Goal: Transaction & Acquisition: Purchase product/service

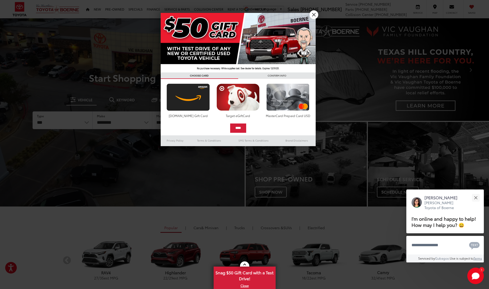
click at [311, 13] on link "X" at bounding box center [313, 14] width 9 height 9
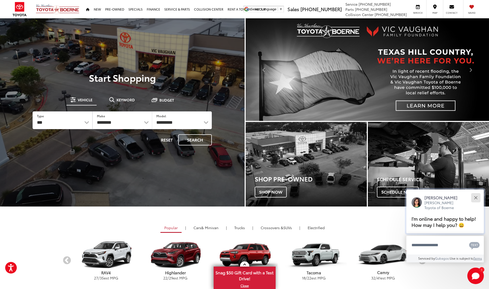
click at [473, 192] on button "Close" at bounding box center [475, 197] width 11 height 11
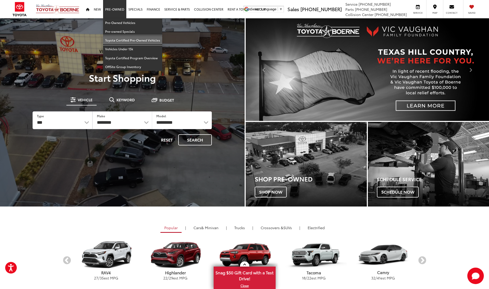
click at [116, 39] on link "Toyota Certified Pre-Owned Vehicles" at bounding box center [132, 40] width 59 height 9
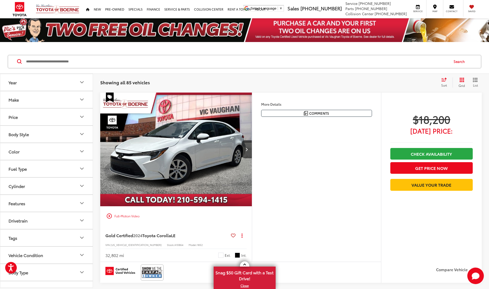
scroll to position [0, 0]
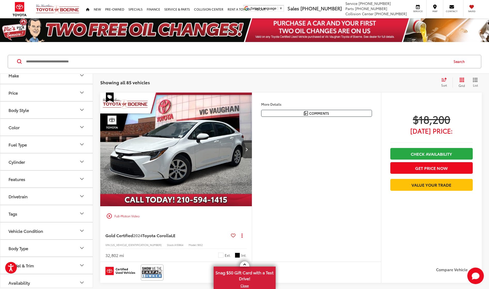
click at [42, 253] on button "Body Type" at bounding box center [46, 248] width 93 height 17
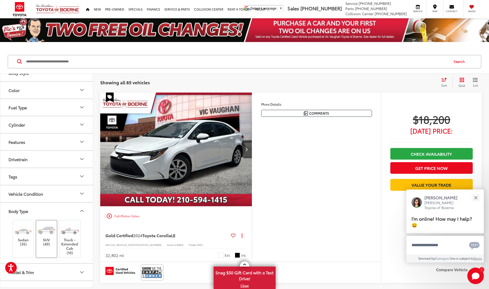
scroll to position [58, 0]
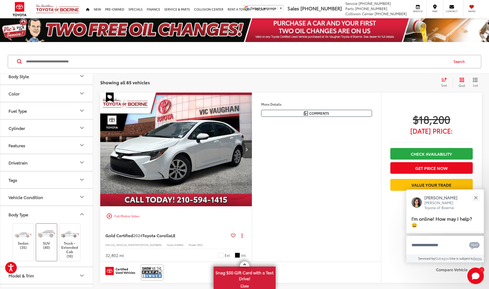
click at [43, 238] on img at bounding box center [46, 234] width 19 height 14
click at [44, 215] on button "Body Type" at bounding box center [46, 214] width 93 height 17
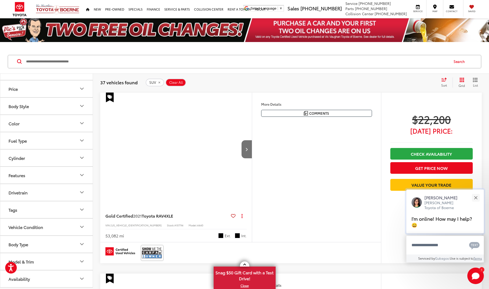
scroll to position [28, 0]
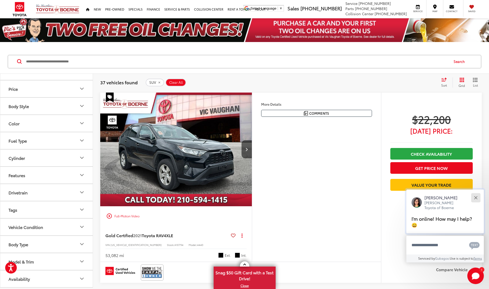
click at [476, 198] on div "Close" at bounding box center [475, 197] width 3 height 3
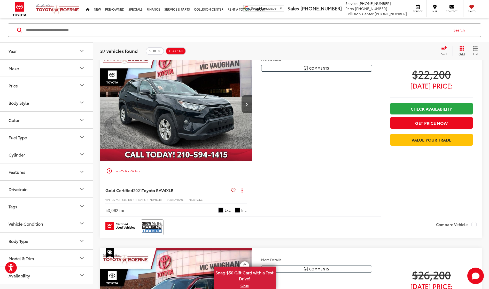
scroll to position [50, 0]
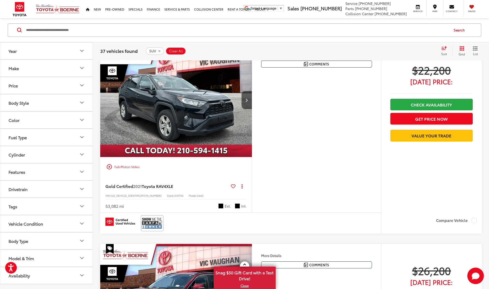
click at [42, 257] on button "Model & Trim" at bounding box center [46, 258] width 93 height 17
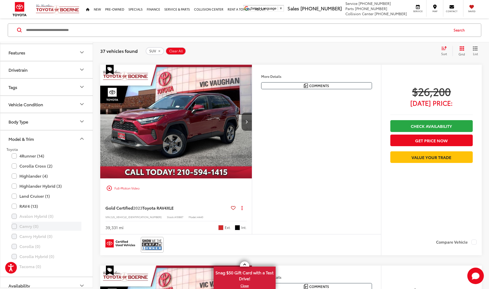
scroll to position [118, 0]
click at [14, 208] on label "RAV4 (13)" at bounding box center [47, 207] width 70 height 9
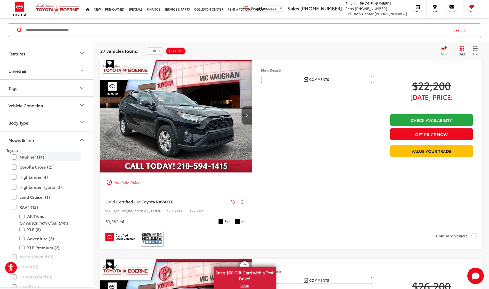
scroll to position [32, 0]
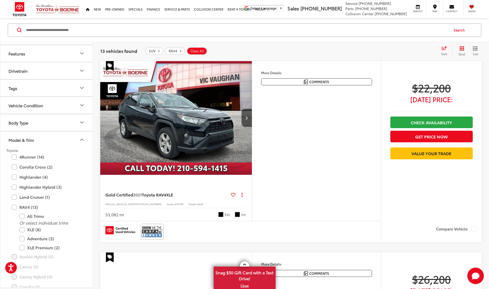
click at [82, 139] on icon "Model & Trim" at bounding box center [82, 140] width 6 height 6
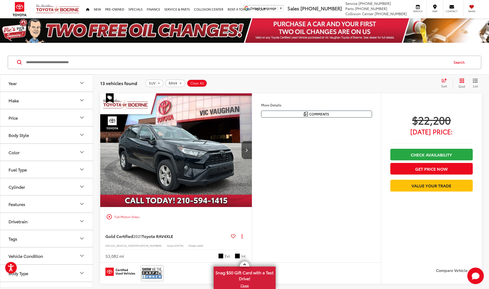
scroll to position [0, 0]
click at [445, 83] on div "Sort" at bounding box center [445, 83] width 14 height 10
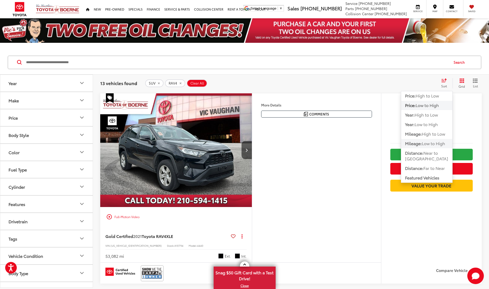
click at [437, 142] on span "Low to High" at bounding box center [432, 143] width 23 height 6
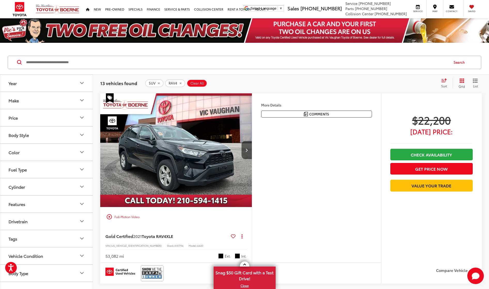
scroll to position [3, 0]
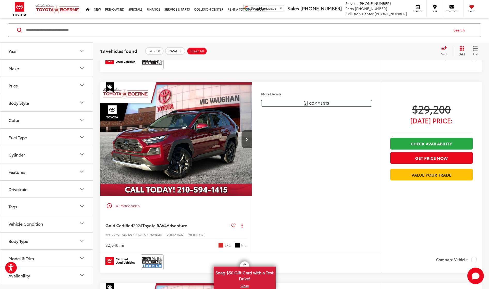
scroll to position [414, 0]
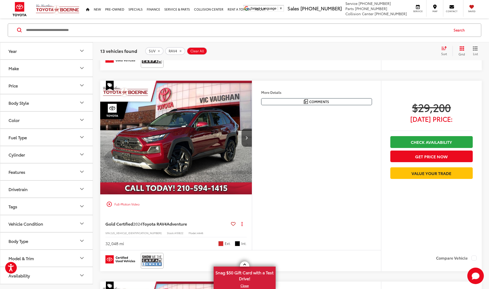
click at [196, 148] on img "2024 Toyota RAV4 Adventure 0" at bounding box center [176, 138] width 152 height 114
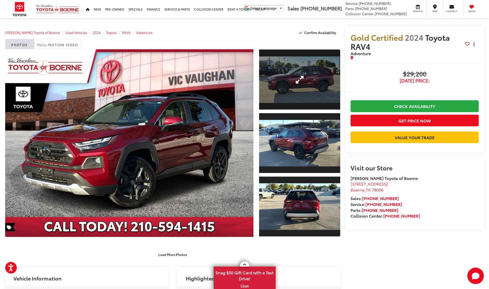
click at [295, 99] on link "Expand Photo 1" at bounding box center [299, 79] width 81 height 61
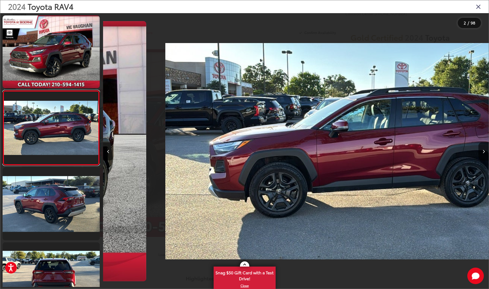
scroll to position [0, 385]
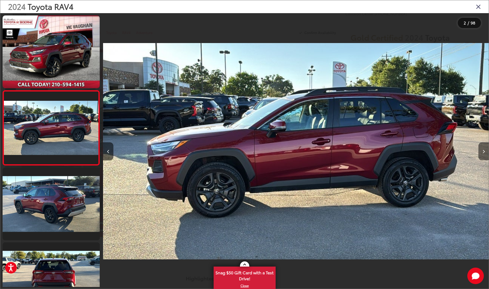
click at [483, 151] on icon "Next image" at bounding box center [483, 152] width 2 height 4
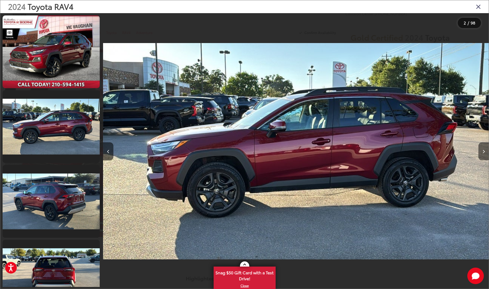
scroll to position [67, 0]
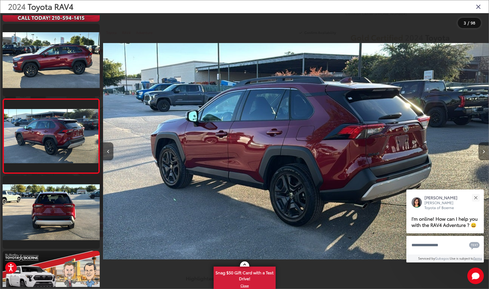
click at [483, 150] on icon "Next image" at bounding box center [483, 152] width 2 height 4
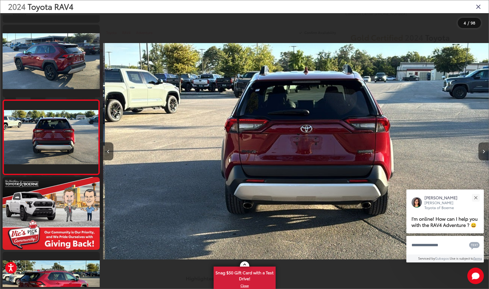
scroll to position [141, 0]
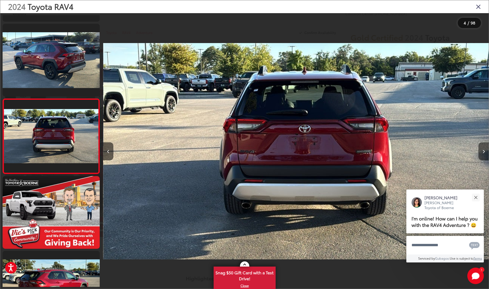
click at [483, 150] on icon "Next image" at bounding box center [483, 152] width 2 height 4
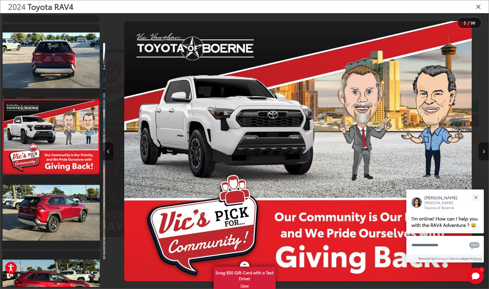
scroll to position [217, 0]
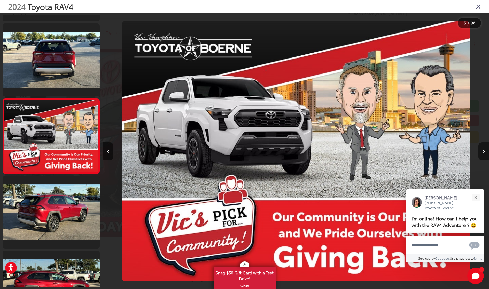
click at [483, 150] on icon "Next image" at bounding box center [483, 152] width 2 height 4
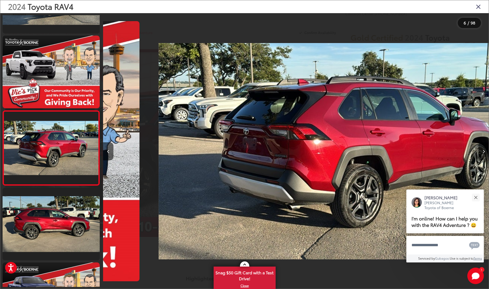
scroll to position [291, 0]
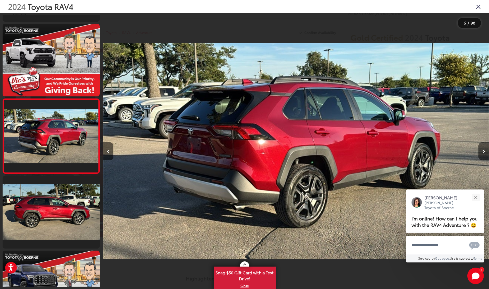
click at [483, 150] on icon "Next image" at bounding box center [483, 152] width 2 height 4
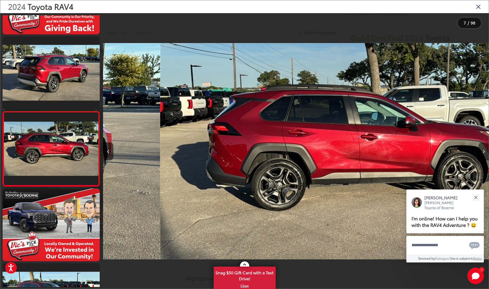
scroll to position [366, 0]
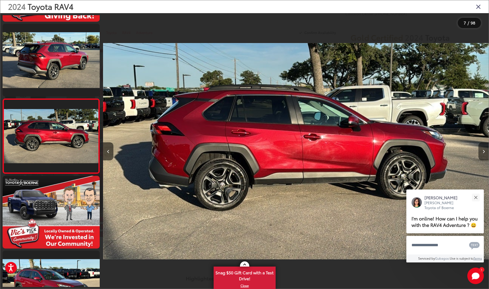
click at [483, 150] on icon "Next image" at bounding box center [483, 152] width 2 height 4
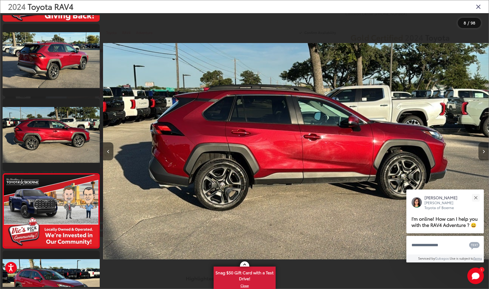
scroll to position [441, 0]
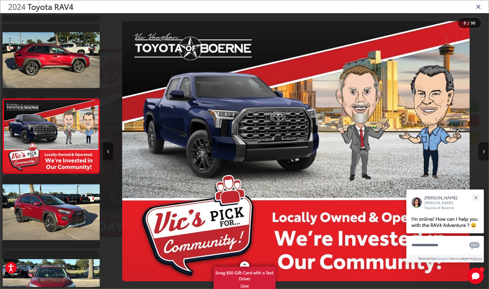
click at [483, 150] on icon "Next image" at bounding box center [483, 152] width 2 height 4
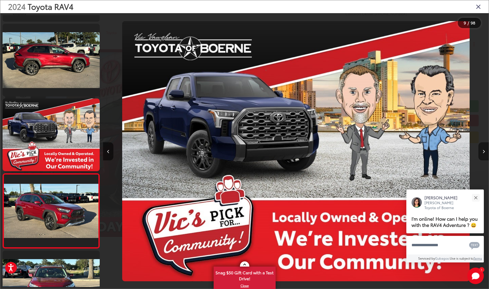
scroll to position [516, 0]
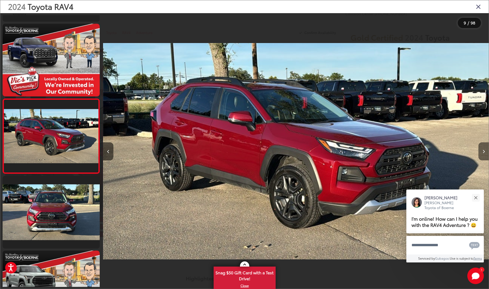
click at [483, 150] on icon "Next image" at bounding box center [483, 152] width 2 height 4
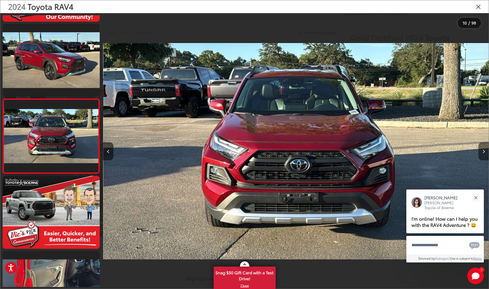
click at [483, 150] on icon "Next image" at bounding box center [483, 152] width 2 height 4
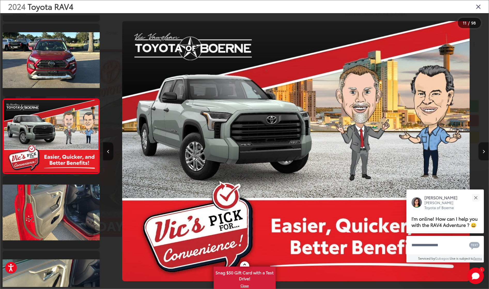
click at [483, 150] on icon "Next image" at bounding box center [483, 152] width 2 height 4
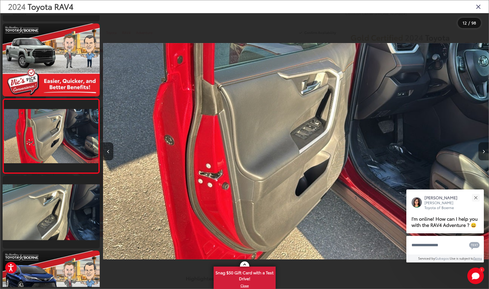
click at [483, 150] on icon "Next image" at bounding box center [483, 152] width 2 height 4
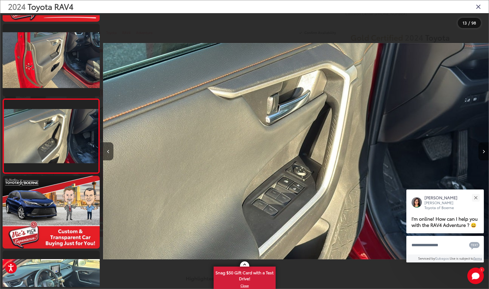
click at [483, 150] on icon "Next image" at bounding box center [483, 152] width 2 height 4
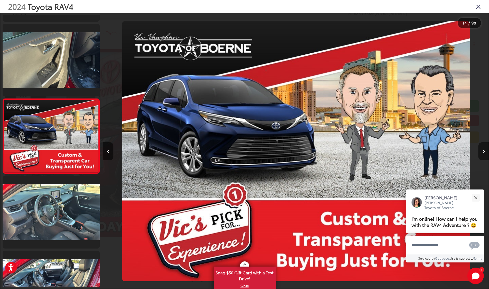
click at [483, 150] on icon "Next image" at bounding box center [483, 152] width 2 height 4
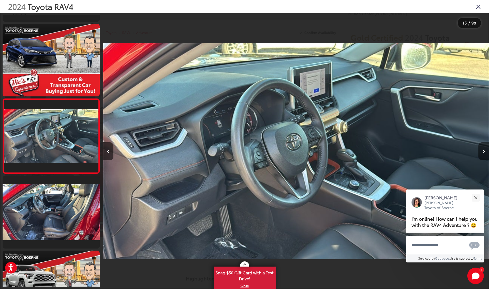
click at [483, 150] on icon "Next image" at bounding box center [483, 152] width 2 height 4
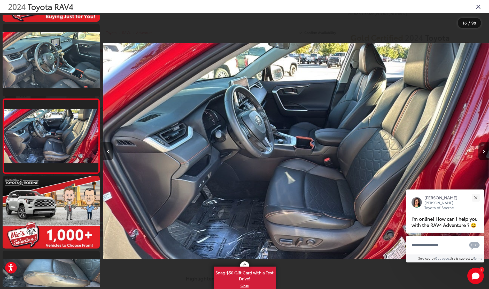
click at [484, 150] on icon "Next image" at bounding box center [483, 152] width 2 height 4
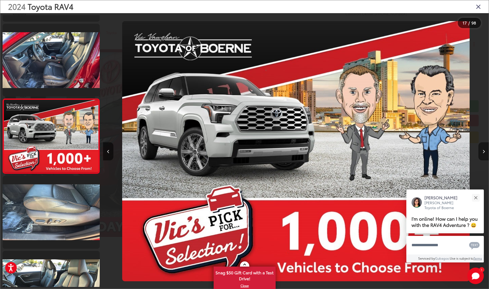
click at [484, 150] on icon "Next image" at bounding box center [483, 152] width 2 height 4
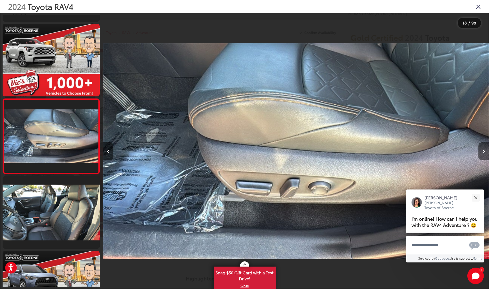
click at [484, 150] on icon "Next image" at bounding box center [483, 152] width 2 height 4
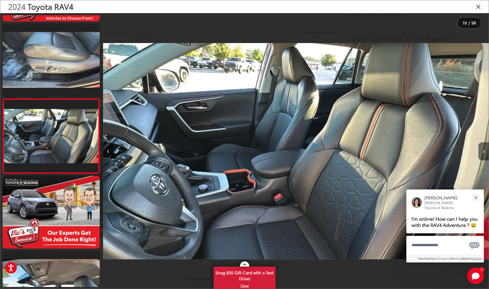
click at [484, 150] on icon "Next image" at bounding box center [483, 152] width 2 height 4
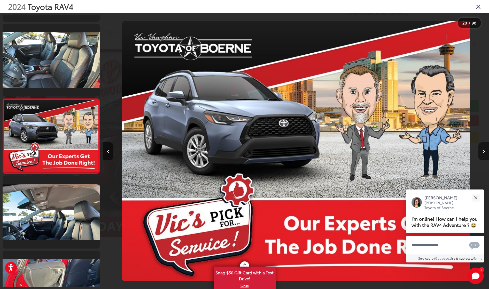
click at [484, 150] on icon "Next image" at bounding box center [483, 152] width 2 height 4
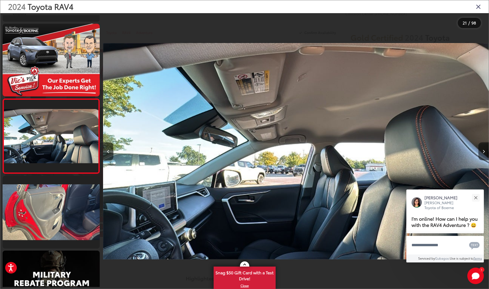
click at [484, 150] on icon "Next image" at bounding box center [483, 152] width 2 height 4
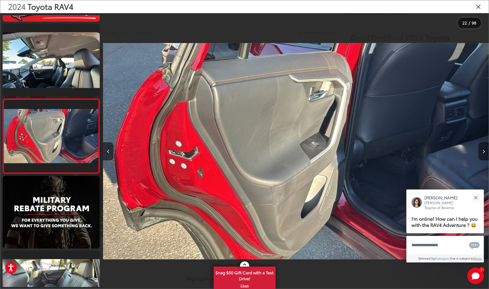
click at [484, 150] on icon "Next image" at bounding box center [483, 152] width 2 height 4
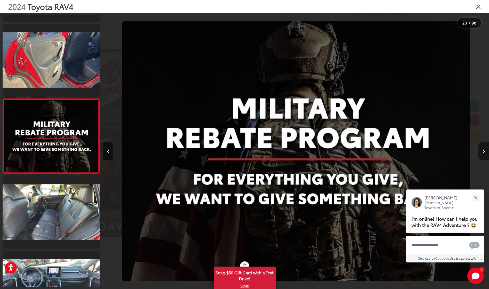
click at [484, 150] on icon "Next image" at bounding box center [483, 152] width 2 height 4
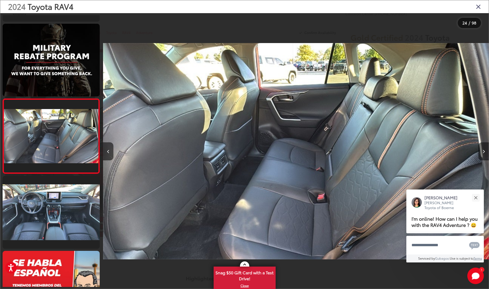
click at [484, 150] on icon "Next image" at bounding box center [483, 152] width 2 height 4
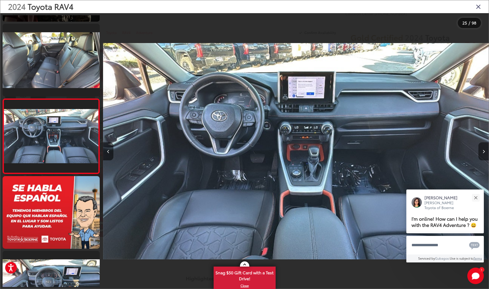
click at [484, 150] on icon "Next image" at bounding box center [483, 152] width 2 height 4
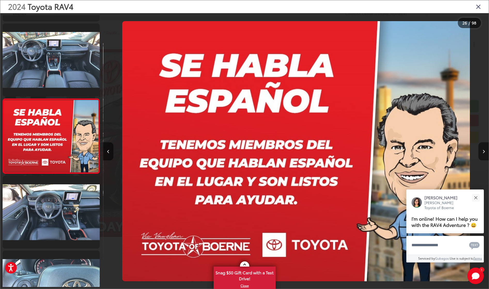
click at [484, 150] on icon "Next image" at bounding box center [483, 152] width 2 height 4
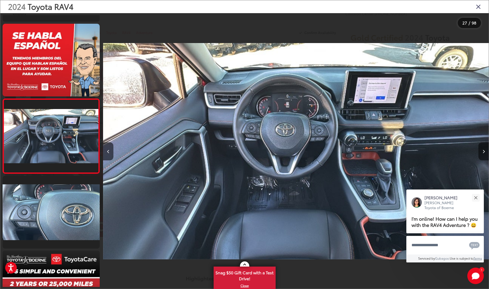
click at [484, 150] on icon "Next image" at bounding box center [483, 152] width 2 height 4
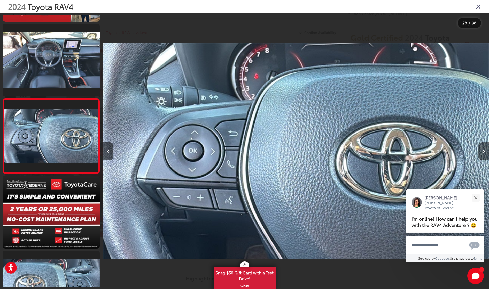
click at [484, 150] on icon "Next image" at bounding box center [483, 152] width 2 height 4
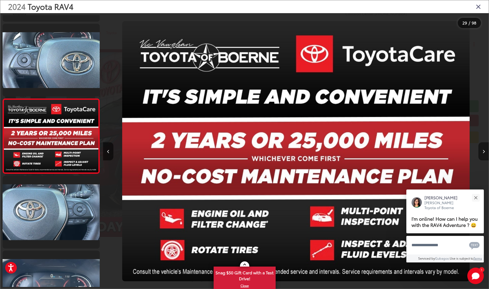
click at [483, 151] on icon "Next image" at bounding box center [483, 152] width 2 height 4
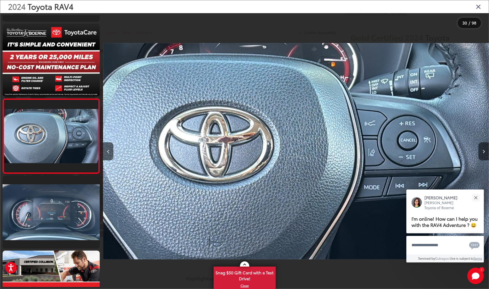
click at [477, 7] on icon "Close gallery" at bounding box center [477, 6] width 5 height 7
